Goal: Information Seeking & Learning: Learn about a topic

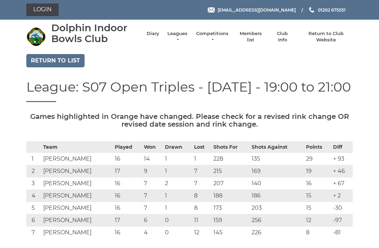
click at [58, 62] on link "Return to list" at bounding box center [55, 60] width 58 height 13
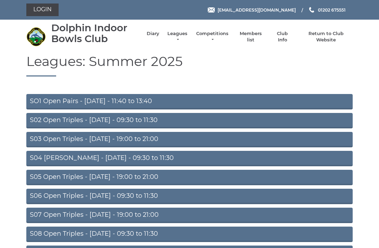
click at [98, 154] on link "S04 Aussie Pairs - Wednesday - 09:30 to 11:30" at bounding box center [189, 158] width 326 height 15
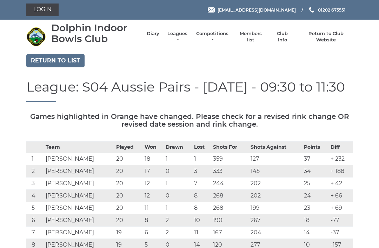
click at [51, 59] on link "Return to list" at bounding box center [55, 60] width 58 height 13
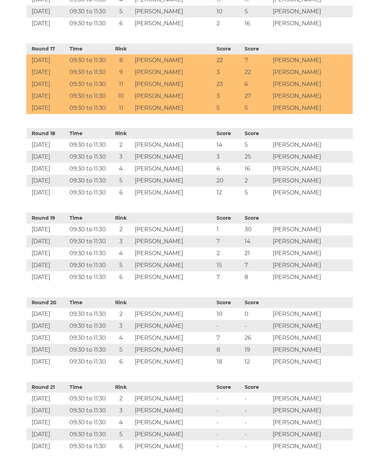
scroll to position [1651, 0]
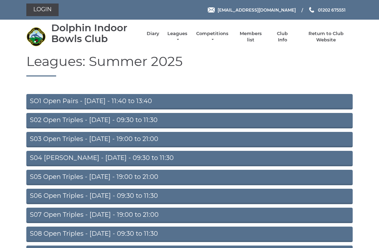
click at [100, 157] on link "S04 Aussie Pairs - Wednesday - 09:30 to 11:30" at bounding box center [189, 158] width 326 height 15
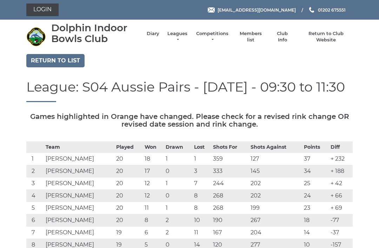
click at [48, 61] on link "Return to list" at bounding box center [55, 60] width 58 height 13
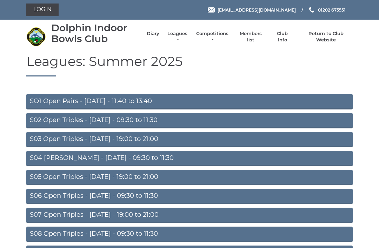
click at [148, 214] on link "S07 Open Triples - Thursday - 19:00 to 21:00" at bounding box center [189, 215] width 326 height 15
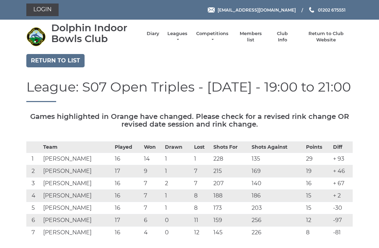
click at [60, 63] on link "Return to list" at bounding box center [55, 60] width 58 height 13
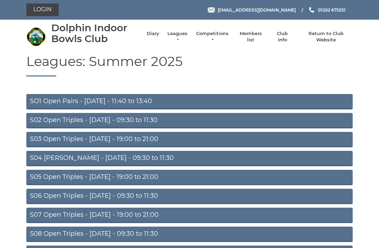
click at [134, 177] on link "S05 Open Triples - Wednesday - 19:00 to 21:00" at bounding box center [189, 177] width 326 height 15
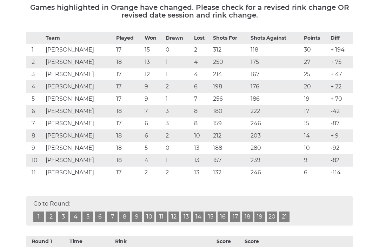
scroll to position [109, 0]
